Goal: Information Seeking & Learning: Find specific fact

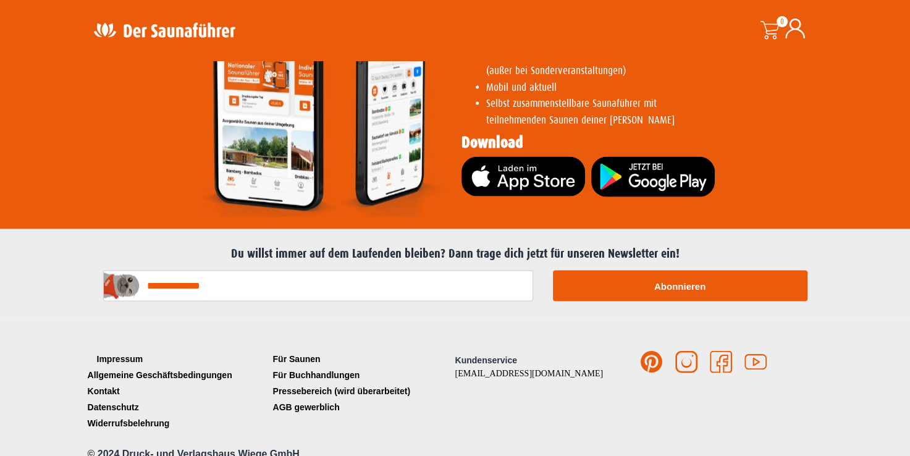
click at [118, 351] on link "Impressum" at bounding box center [177, 359] width 185 height 16
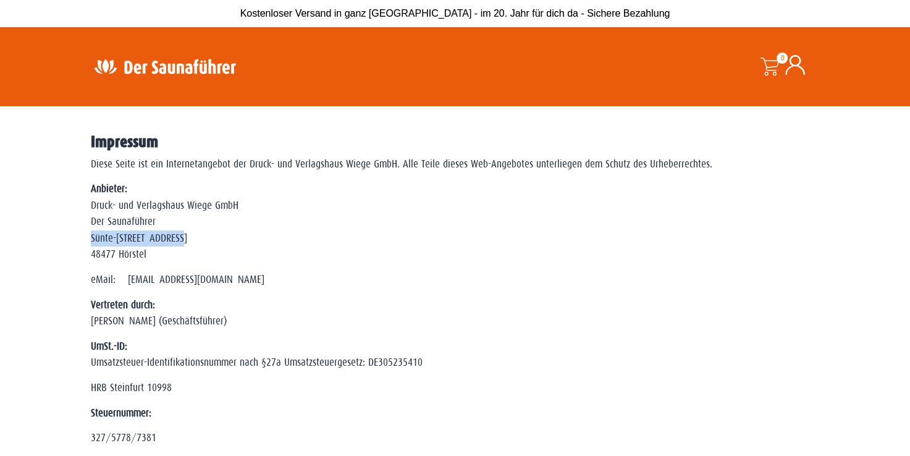
drag, startPoint x: 180, startPoint y: 237, endPoint x: 82, endPoint y: 240, distance: 98.8
drag, startPoint x: 82, startPoint y: 240, endPoint x: 156, endPoint y: 243, distance: 74.2
click at [156, 243] on span "Sünte-[STREET_ADDRESS]" at bounding box center [139, 238] width 96 height 12
click at [183, 242] on p "Anbieter: Druck- und Verlagshaus Wiege GmbH Der Saunaführer Sünte-Rendel-Straße…" at bounding box center [455, 222] width 729 height 82
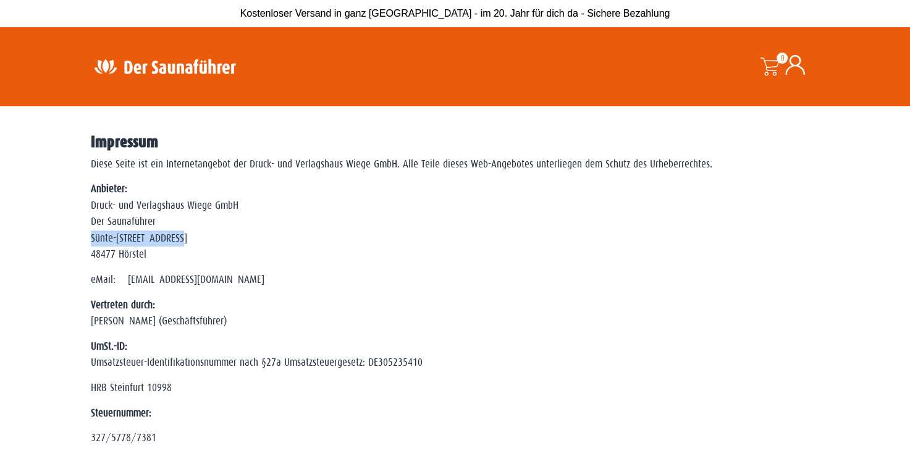
drag, startPoint x: 187, startPoint y: 239, endPoint x: 85, endPoint y: 242, distance: 102.0
copy span "Sünte-[STREET_ADDRESS]"
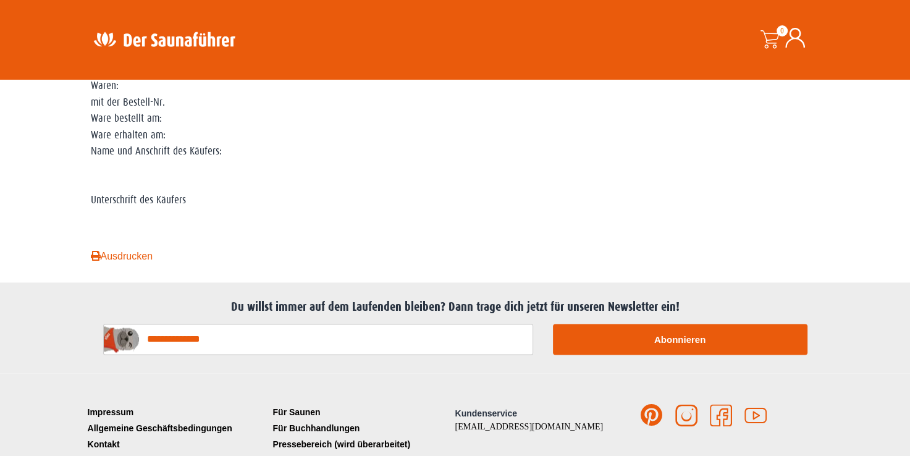
scroll to position [1421, 0]
